Goal: Information Seeking & Learning: Check status

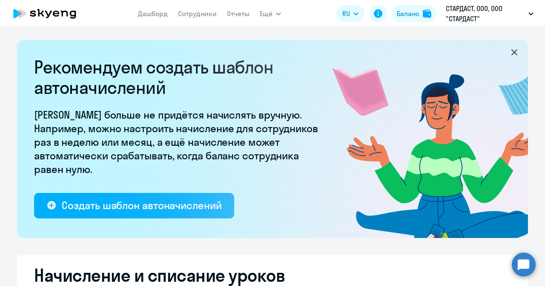
select select "10"
click at [161, 11] on link "Дашборд" at bounding box center [153, 13] width 30 height 9
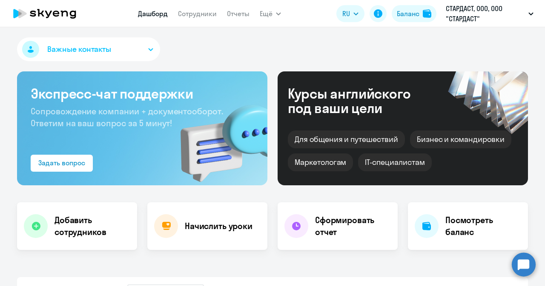
select select "30"
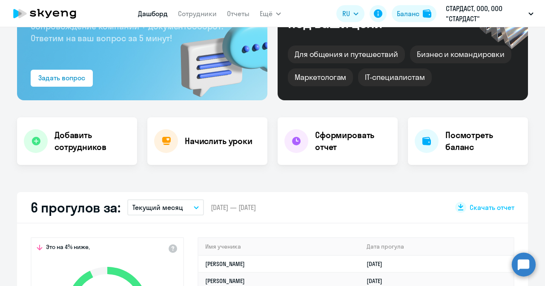
scroll to position [170, 0]
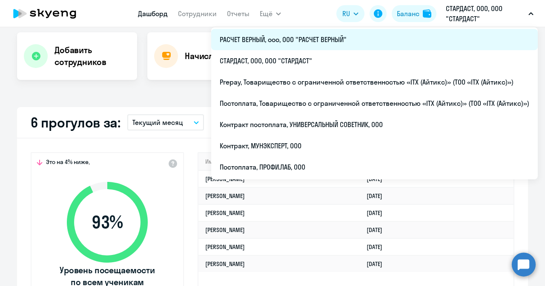
click at [268, 41] on li "РАСЧЕТ ВЕРНЫЙ, ооо, ООО "РАСЧЕТ ВЕРНЫЙ"" at bounding box center [374, 39] width 326 height 21
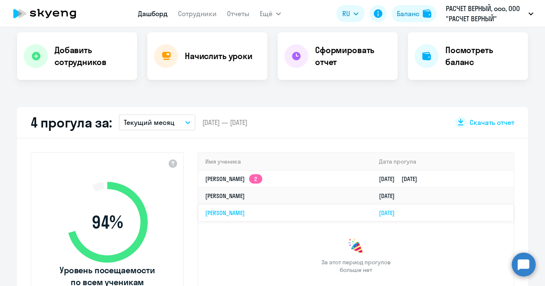
select select "30"
click at [186, 123] on icon "button" at bounding box center [188, 123] width 4 height 2
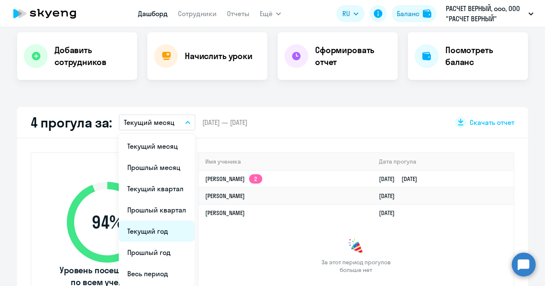
click at [160, 235] on li "Текущий год" at bounding box center [157, 231] width 76 height 21
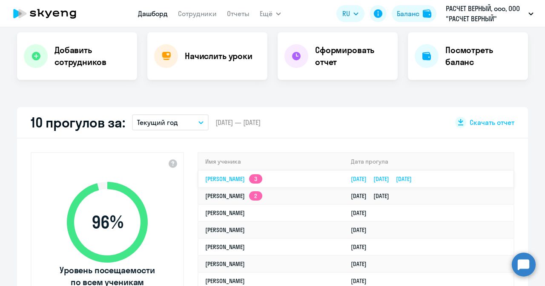
click at [229, 175] on link "[PERSON_NAME] Анатольевна 3" at bounding box center [233, 179] width 57 height 8
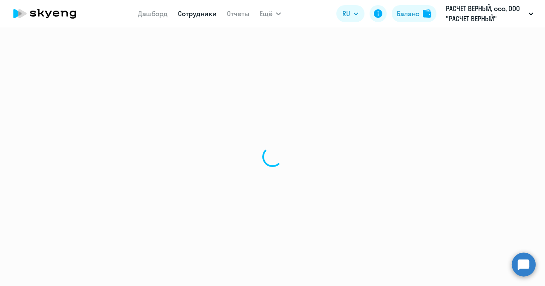
select select "english"
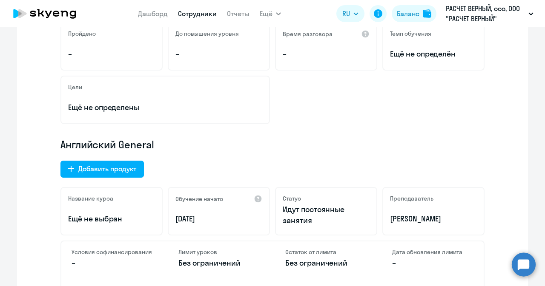
scroll to position [213, 0]
